Goal: Information Seeking & Learning: Learn about a topic

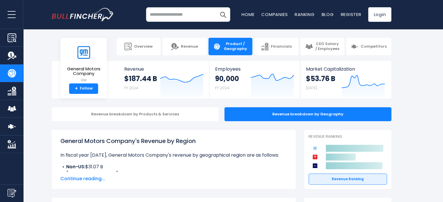
click at [40, 41] on section "General Motors Company + Overview Revenue Product / Geography Financials CEO Sa…" at bounding box center [221, 46] width 443 height 17
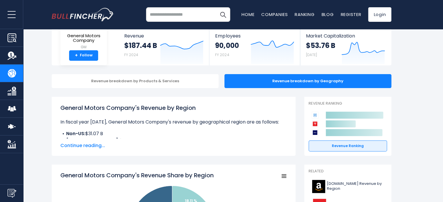
scroll to position [34, 0]
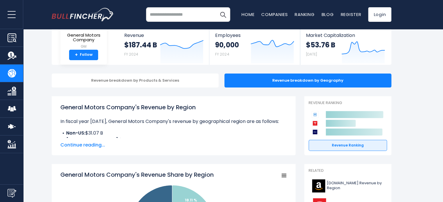
click at [78, 147] on span "Continue reading..." at bounding box center [173, 144] width 226 height 7
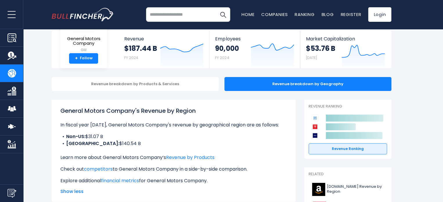
scroll to position [0, 0]
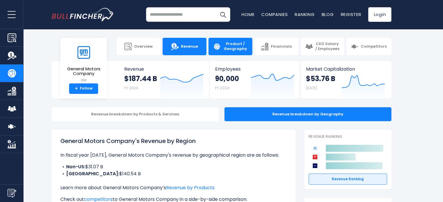
click at [182, 44] on span "Revenue" at bounding box center [189, 46] width 17 height 5
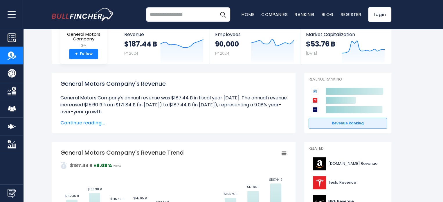
scroll to position [35, 0]
click at [90, 125] on span "Continue reading..." at bounding box center [173, 122] width 226 height 7
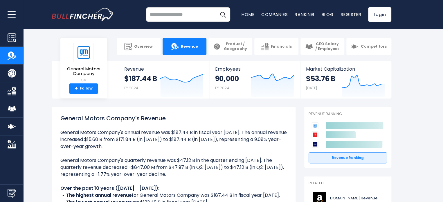
scroll to position [26, 0]
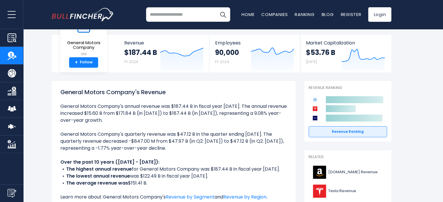
click at [121, 124] on ul "General Motors Company's annual revenue was $187.44 B in fiscal year 2024. The …" at bounding box center [173, 179] width 226 height 153
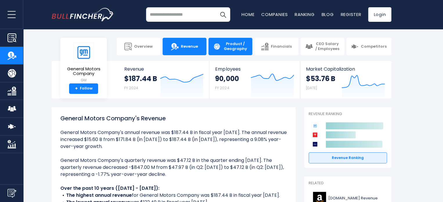
click at [226, 53] on link "Product / Geography" at bounding box center [230, 46] width 44 height 17
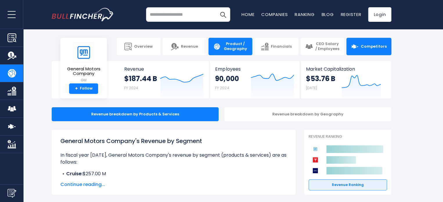
click at [356, 49] on img at bounding box center [355, 47] width 8 height 8
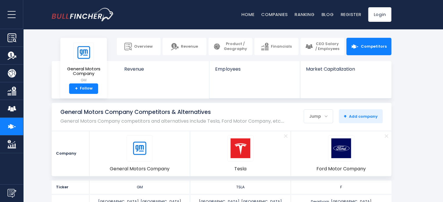
click at [423, 89] on section "General Motors Company GM + Follow Revenue Employees Market Capitalization" at bounding box center [221, 79] width 443 height 37
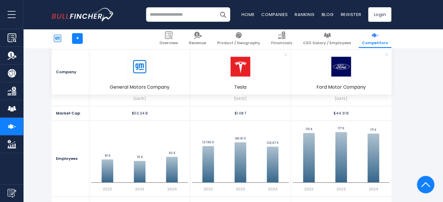
scroll to position [253, 0]
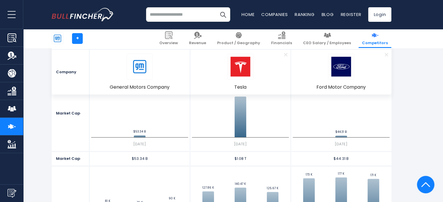
click at [386, 52] on span "Remove" at bounding box center [386, 54] width 19 height 6
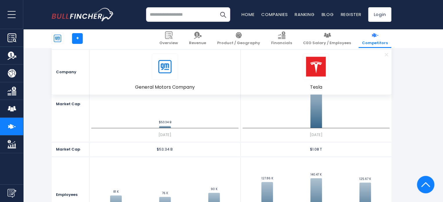
scroll to position [263, 0]
click at [386, 54] on span "Remove" at bounding box center [386, 54] width 19 height 6
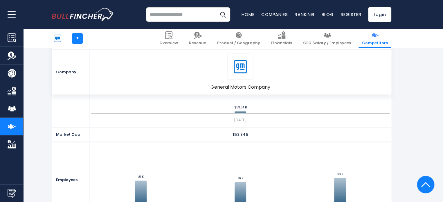
scroll to position [276, 0]
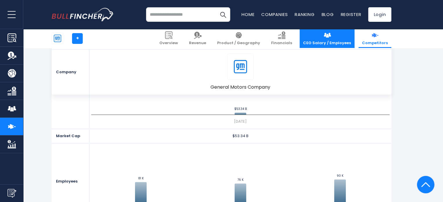
click at [339, 38] on link "CEO Salary / Employees" at bounding box center [327, 38] width 55 height 19
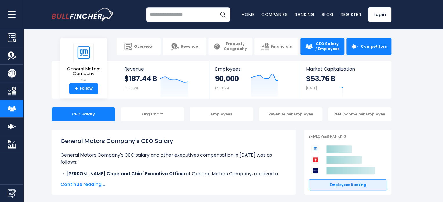
click at [372, 48] on span "Competitors" at bounding box center [374, 46] width 26 height 5
click at [354, 42] on link "Competitors" at bounding box center [368, 46] width 45 height 17
click at [377, 50] on link "Competitors" at bounding box center [368, 46] width 45 height 17
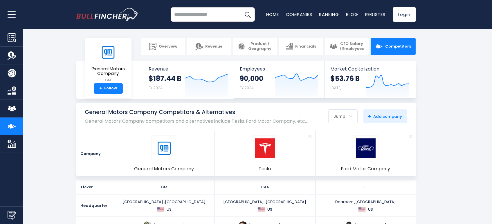
click at [289, 30] on body "Overview Revenue Product / Geography" at bounding box center [246, 112] width 492 height 224
click at [262, 43] on span "Product / Geography" at bounding box center [260, 47] width 25 height 10
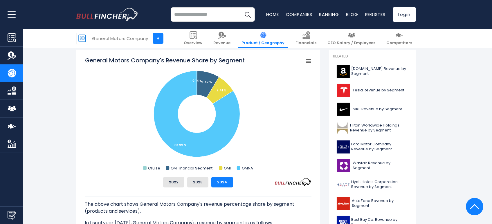
scroll to position [152, 0]
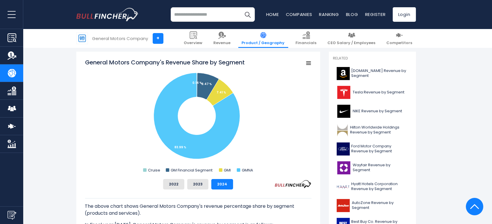
click at [302, 111] on rect "General Motors Company's Revenue Share by Segment" at bounding box center [198, 116] width 226 height 116
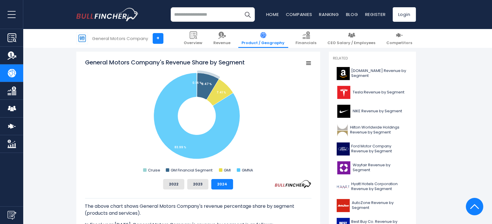
drag, startPoint x: 139, startPoint y: 168, endPoint x: 253, endPoint y: 170, distance: 114.7
click at [253, 170] on rect "General Motors Company's Revenue Share by Segment" at bounding box center [198, 116] width 226 height 116
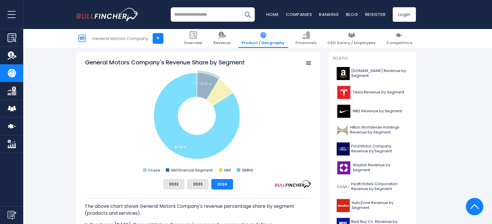
drag, startPoint x: 252, startPoint y: 170, endPoint x: 143, endPoint y: 173, distance: 109.5
click at [143, 173] on icon "Created with Highcharts 12.1.2 Chart context menu General Motors Company's Reve…" at bounding box center [198, 116] width 226 height 116
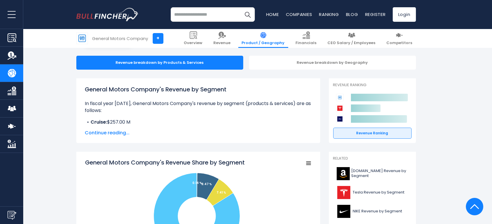
scroll to position [0, 0]
